Goal: Task Accomplishment & Management: Use online tool/utility

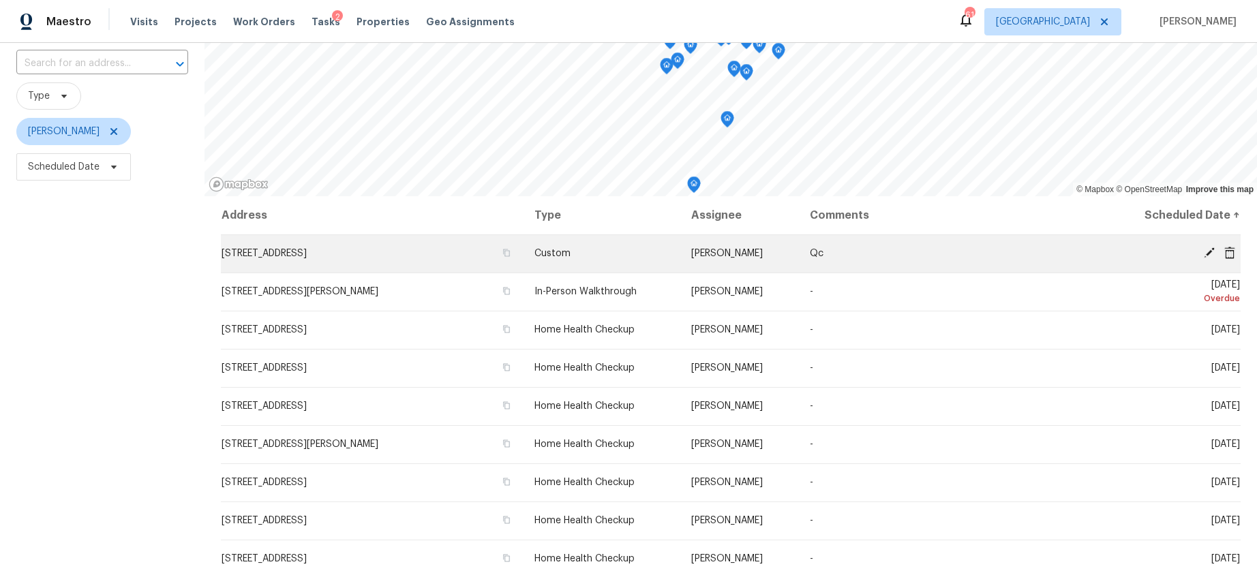
scroll to position [92, 0]
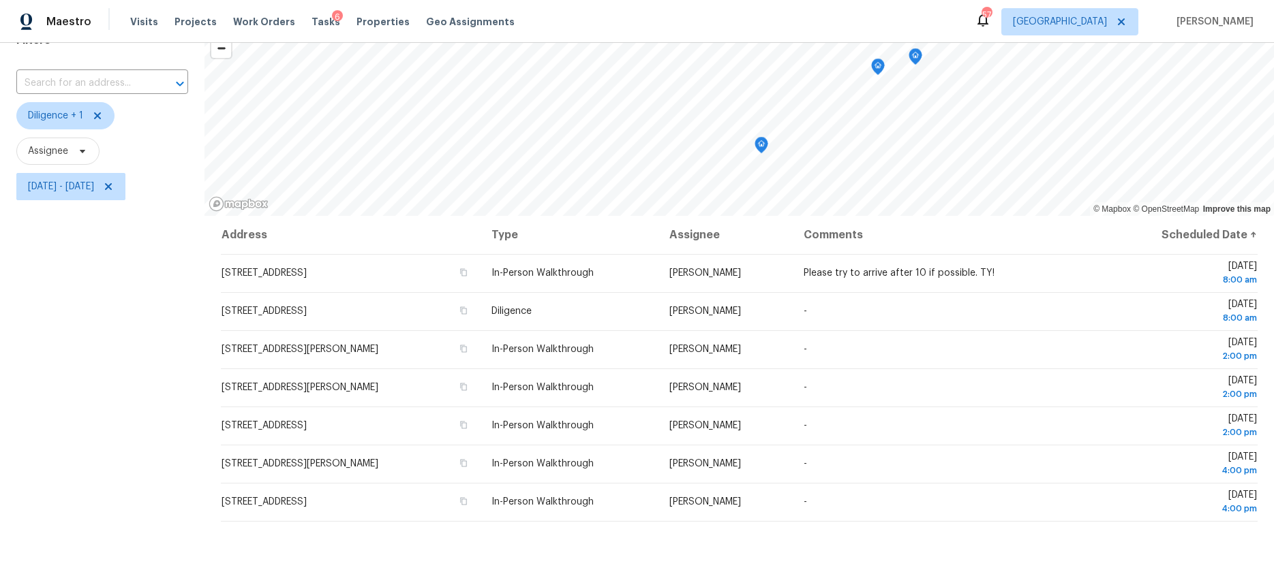
scroll to position [71, 0]
click at [46, 183] on span "[DATE] - [DATE]" at bounding box center [61, 188] width 66 height 14
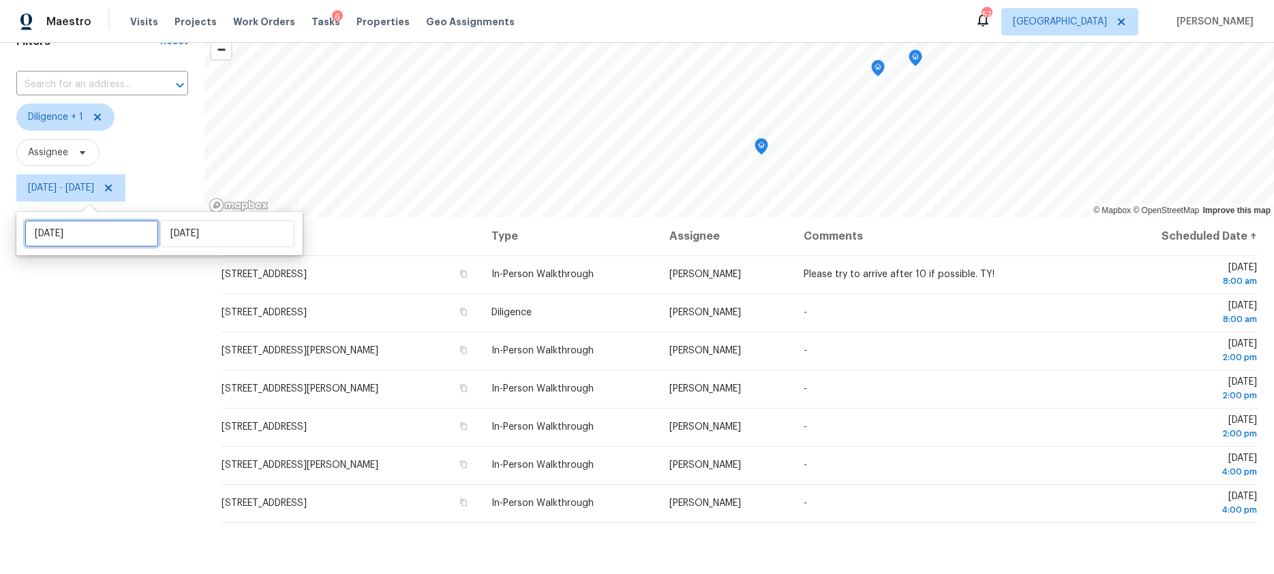
select select "8"
select select "2025"
select select "9"
select select "2025"
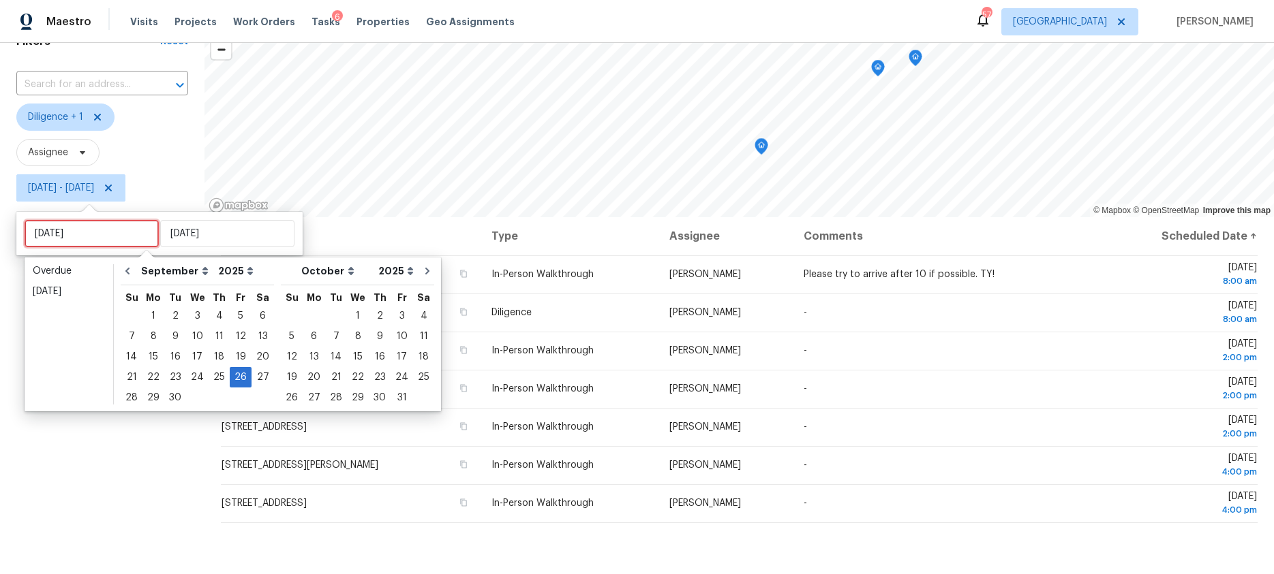
click at [67, 241] on input "[DATE]" at bounding box center [92, 233] width 134 height 27
type input "[DATE]"
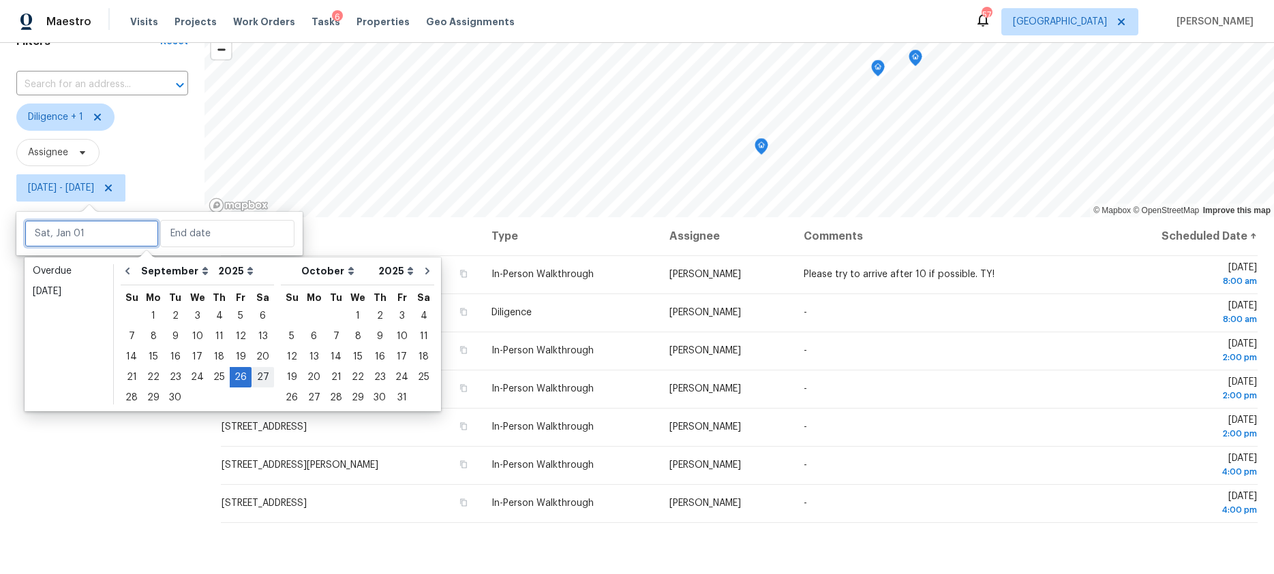
type input "[DATE]"
click at [176, 396] on div "30" at bounding box center [175, 397] width 22 height 19
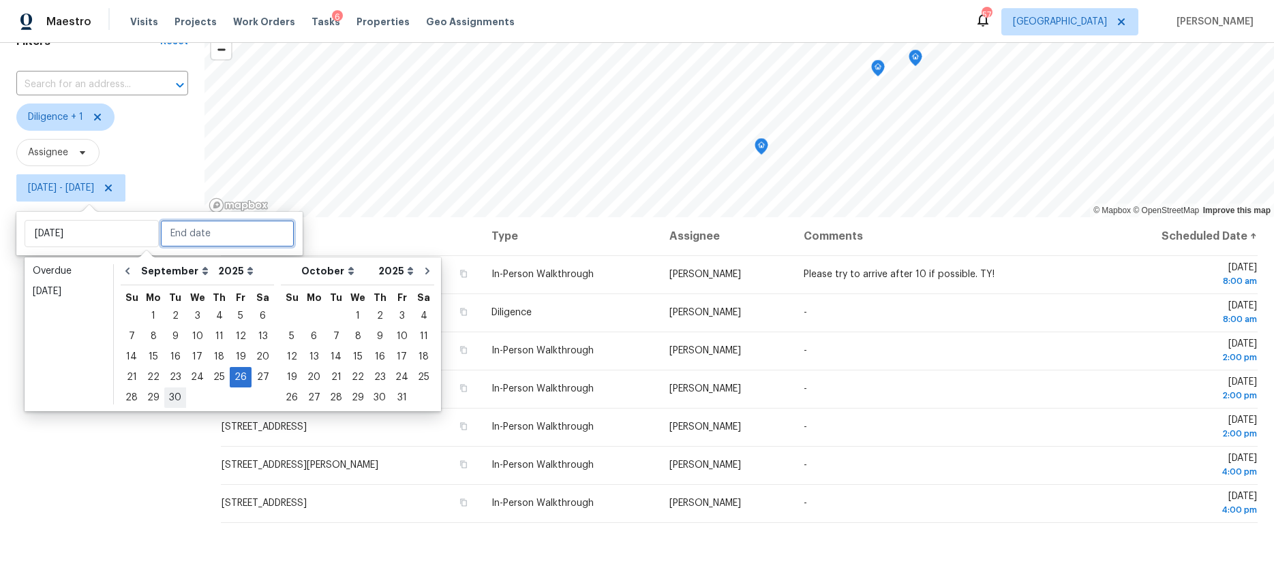
type input "[DATE]"
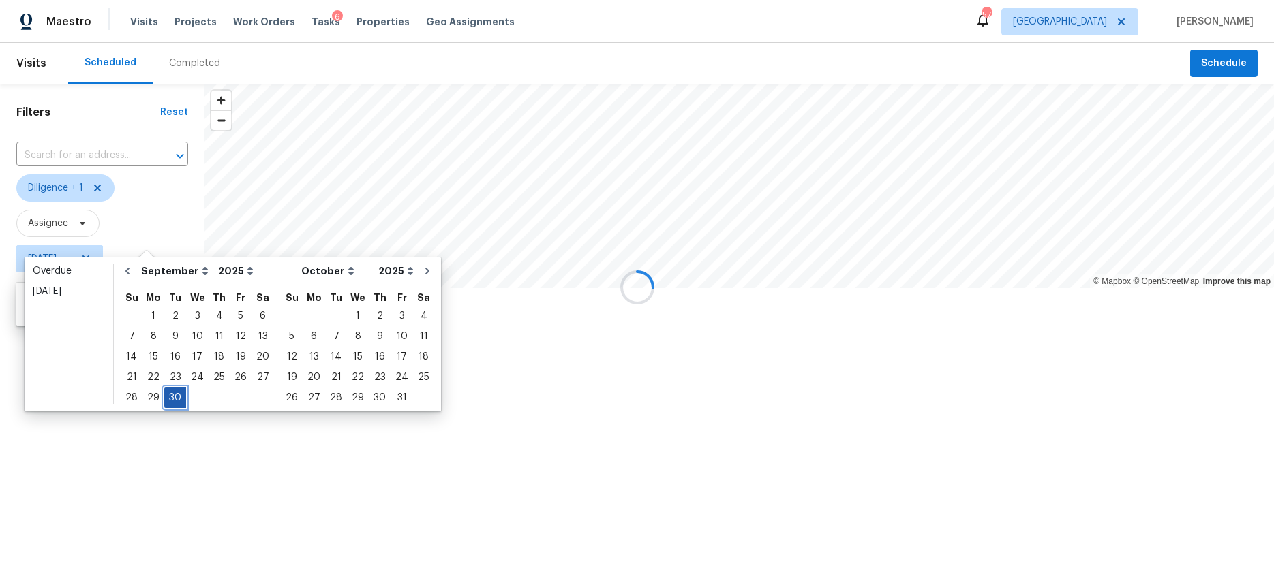
click at [176, 396] on div "30" at bounding box center [175, 397] width 22 height 19
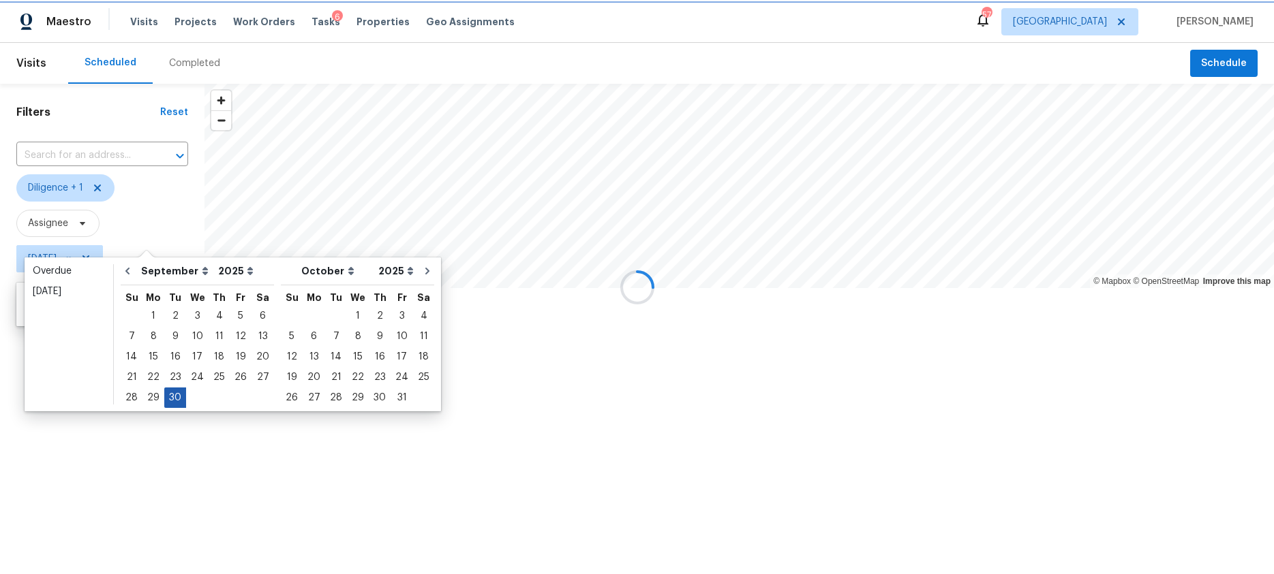
type input "[DATE]"
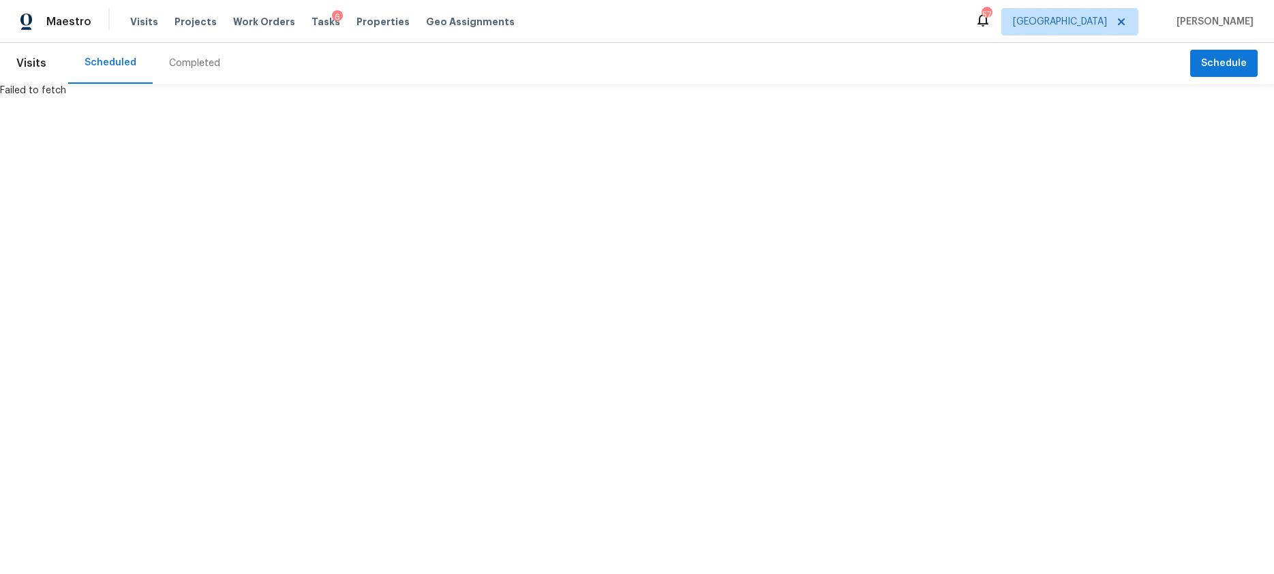
click at [125, 97] on html "Maestro Visits Projects Work Orders Tasks 6 Properties Geo Assignments 57 [GEOG…" at bounding box center [637, 48] width 1274 height 97
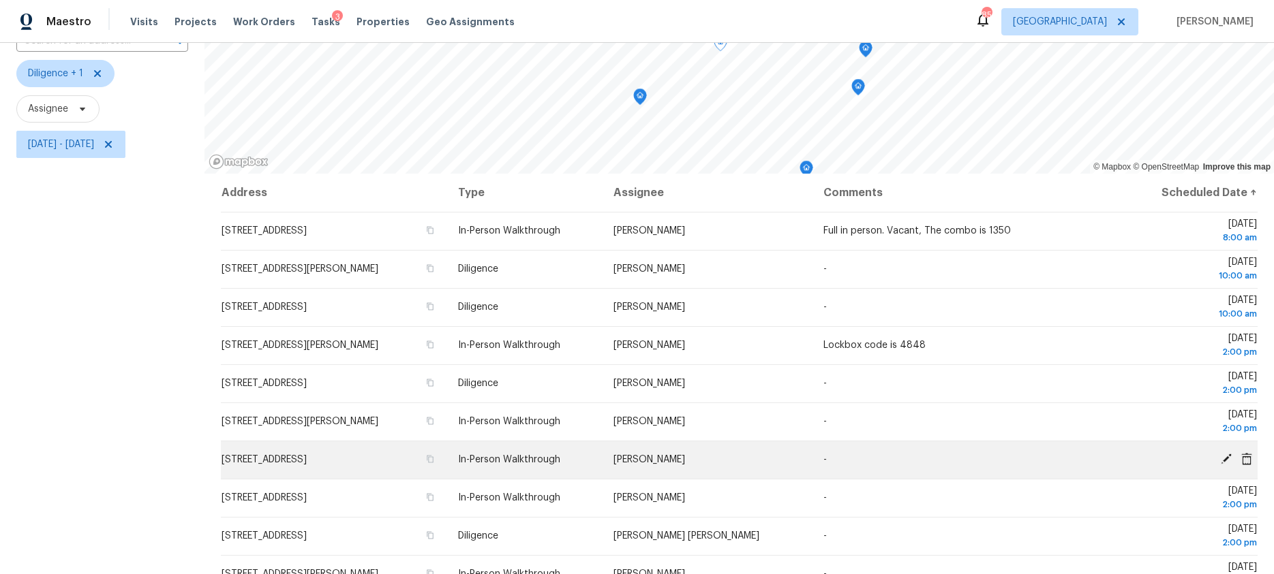
scroll to position [173, 0]
